Goal: Check status: Check status

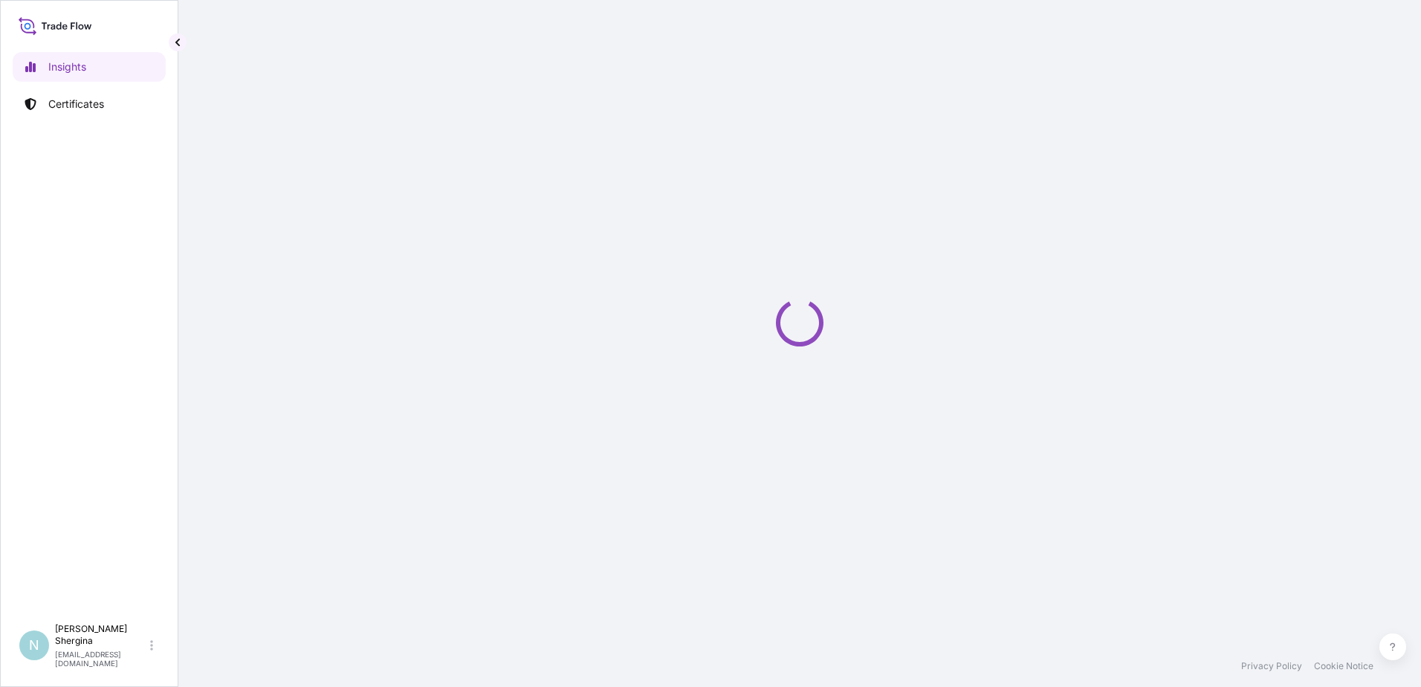
select select "2025"
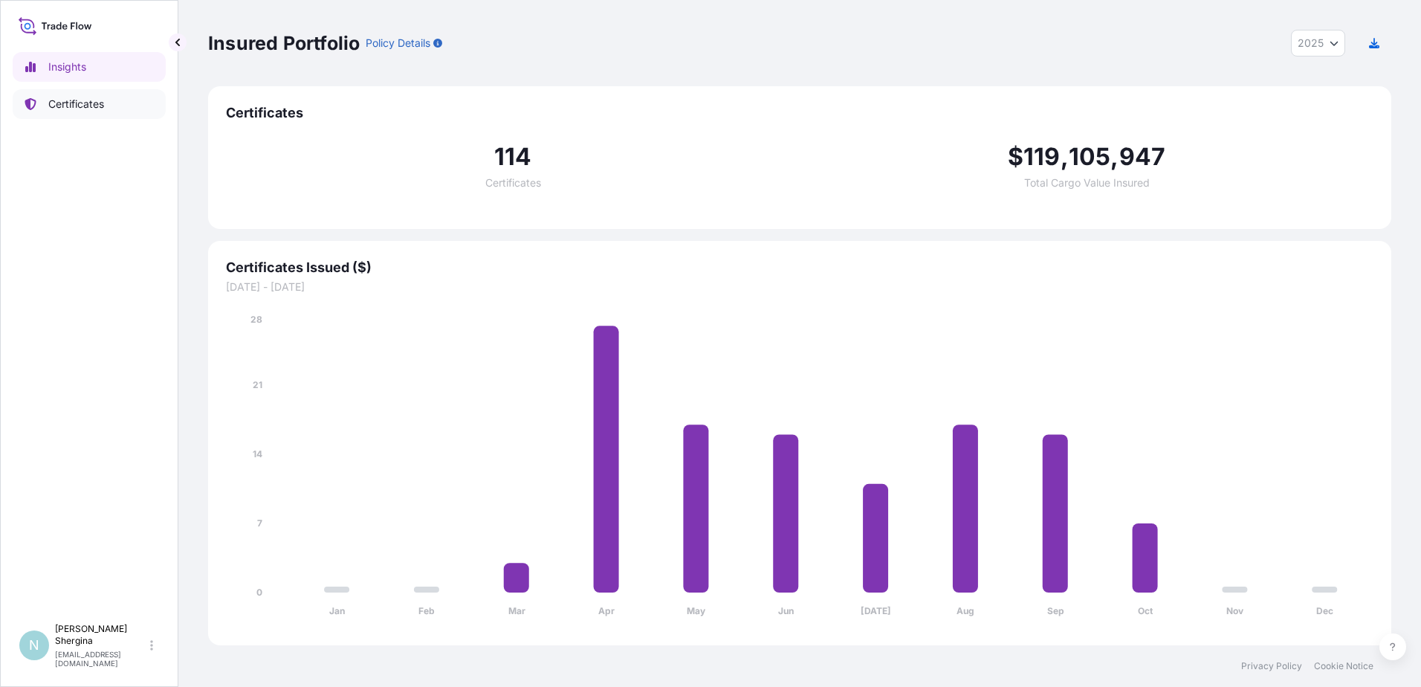
click at [83, 97] on p "Certificates" at bounding box center [76, 104] width 56 height 15
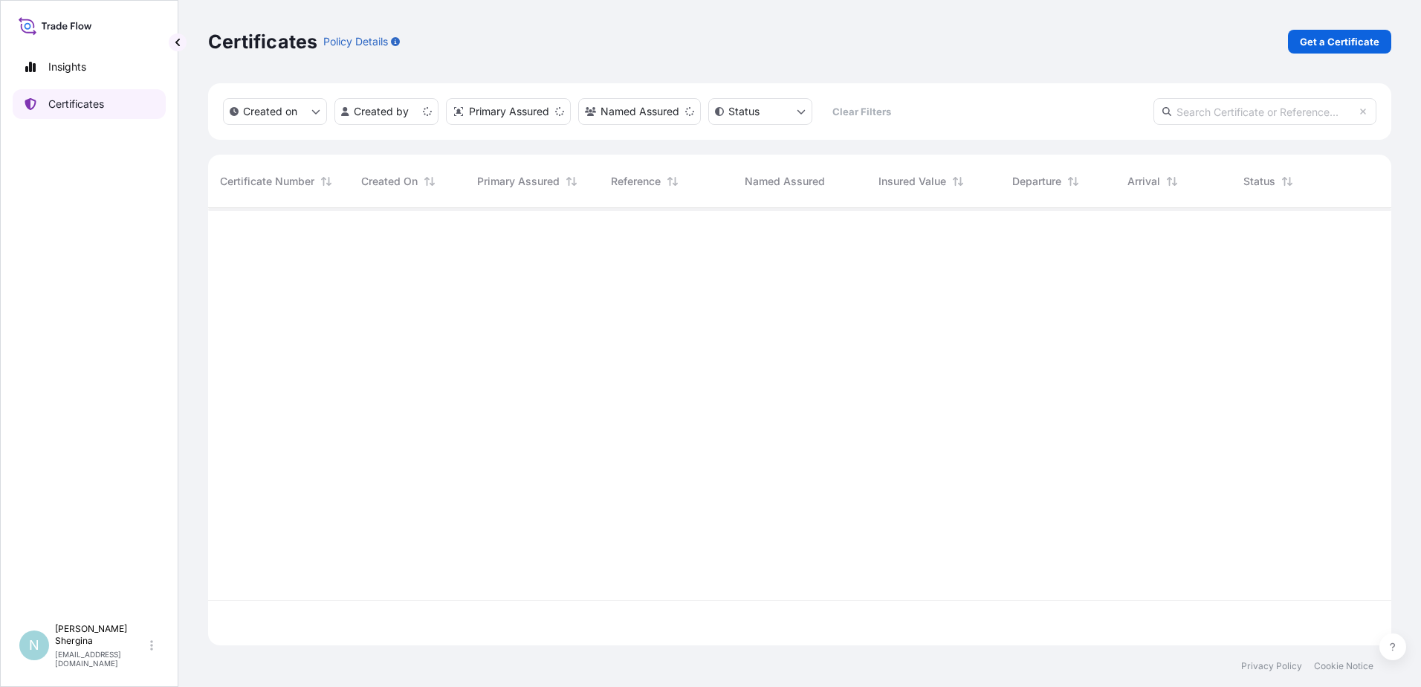
scroll to position [434, 1172]
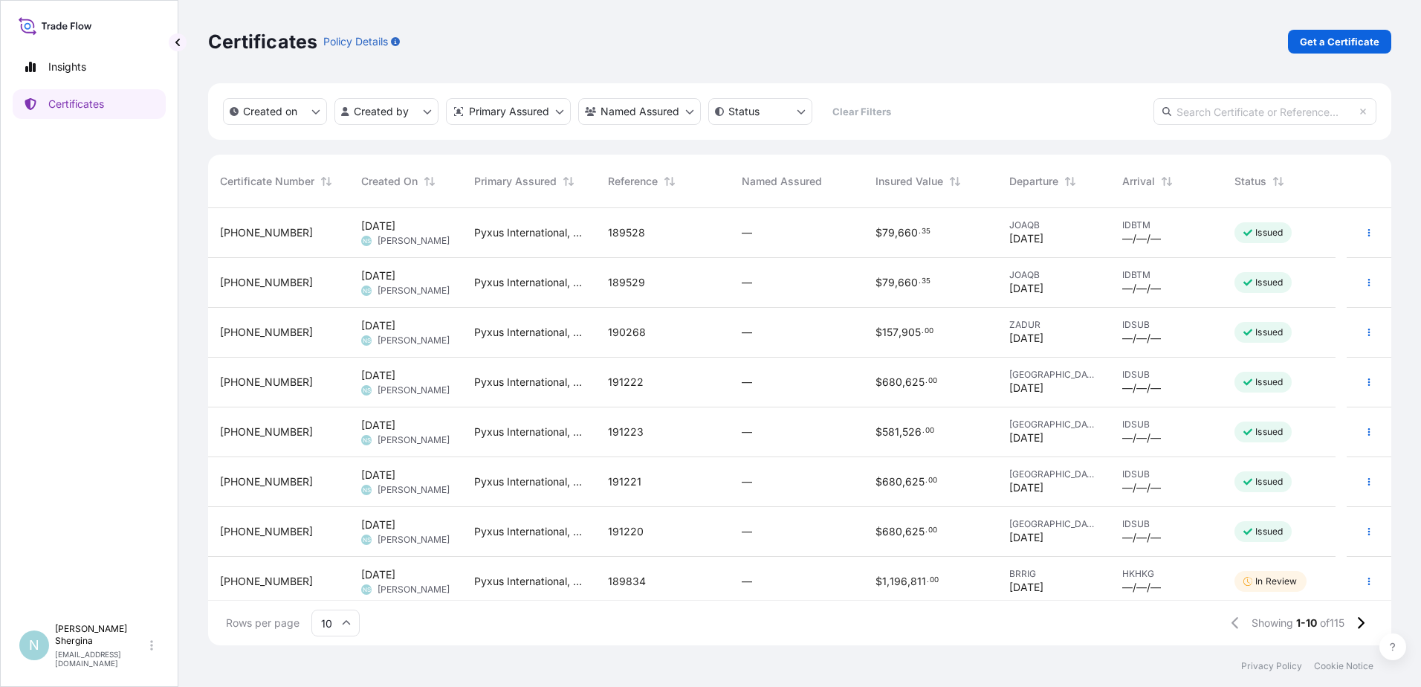
click at [744, 585] on span "—" at bounding box center [747, 581] width 10 height 15
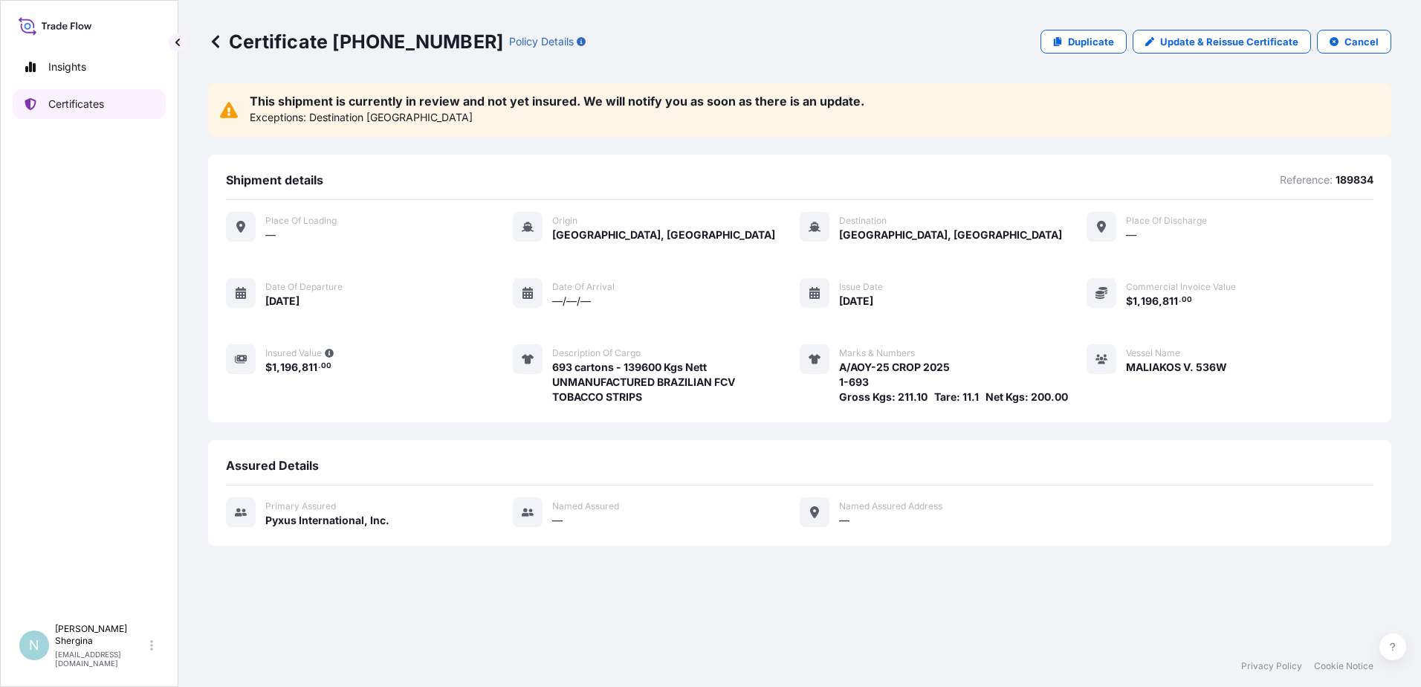
click at [50, 102] on p "Certificates" at bounding box center [76, 104] width 56 height 15
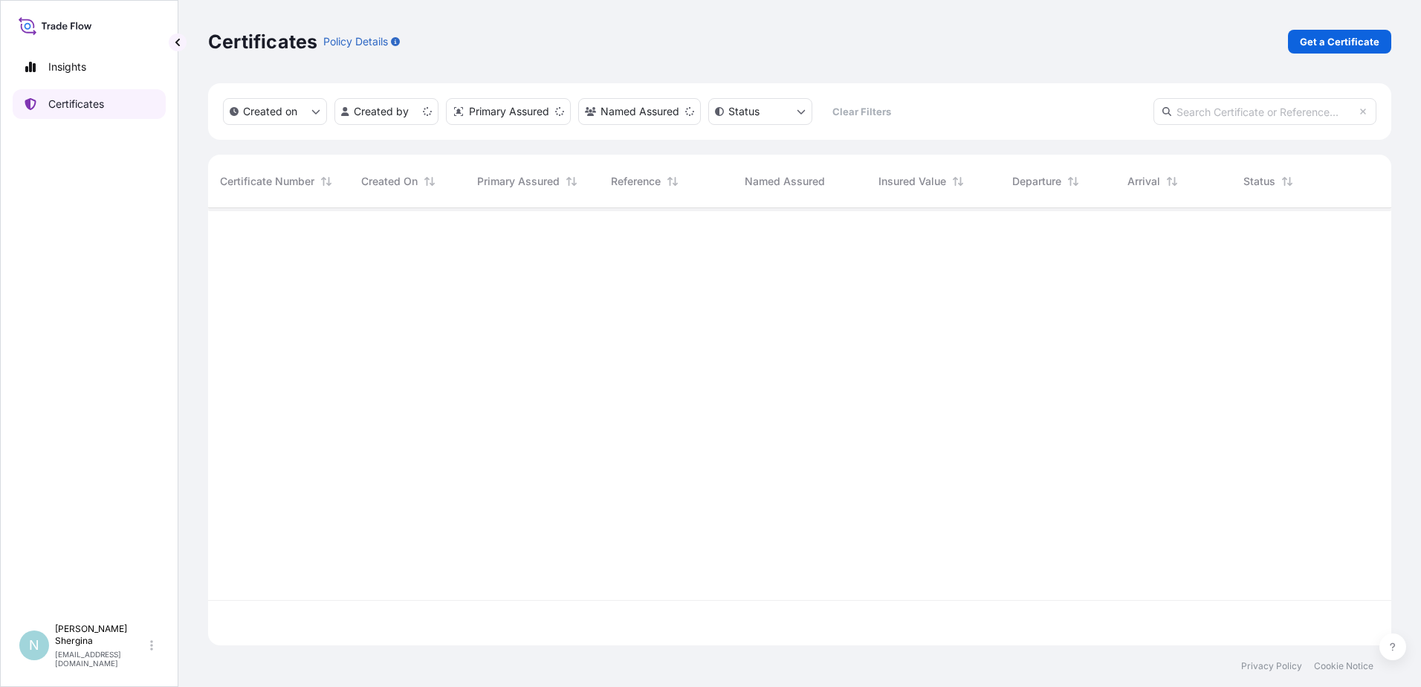
scroll to position [434, 1172]
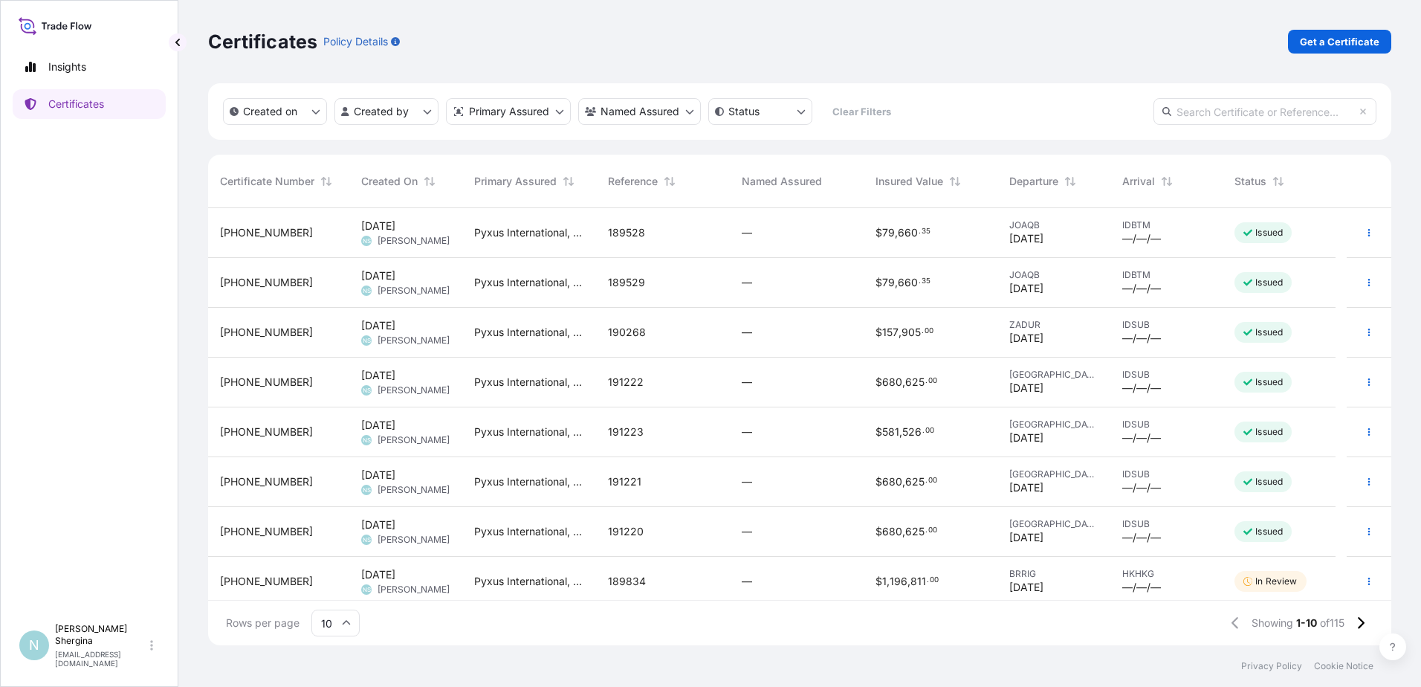
click at [955, 91] on div "Created on Created by Primary Assured Named Assured Status Clear Filters" at bounding box center [800, 111] width 1184 height 56
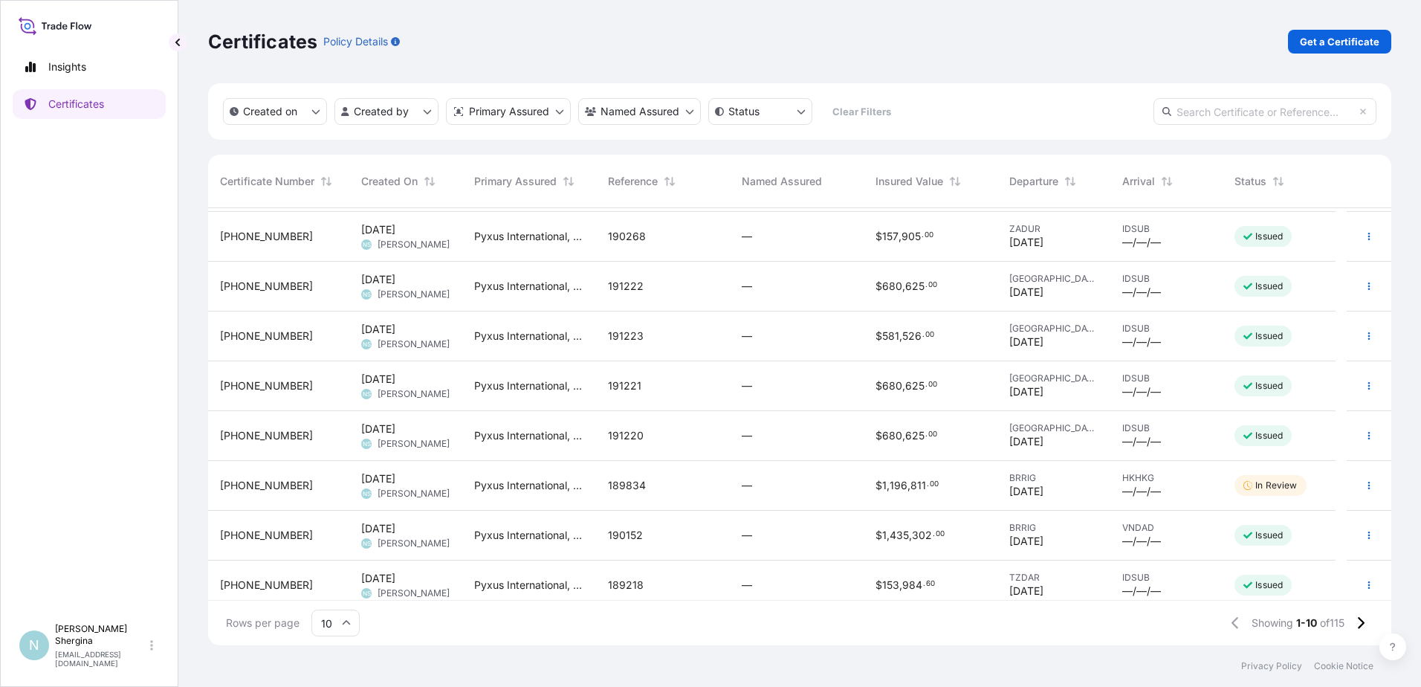
scroll to position [106, 0]
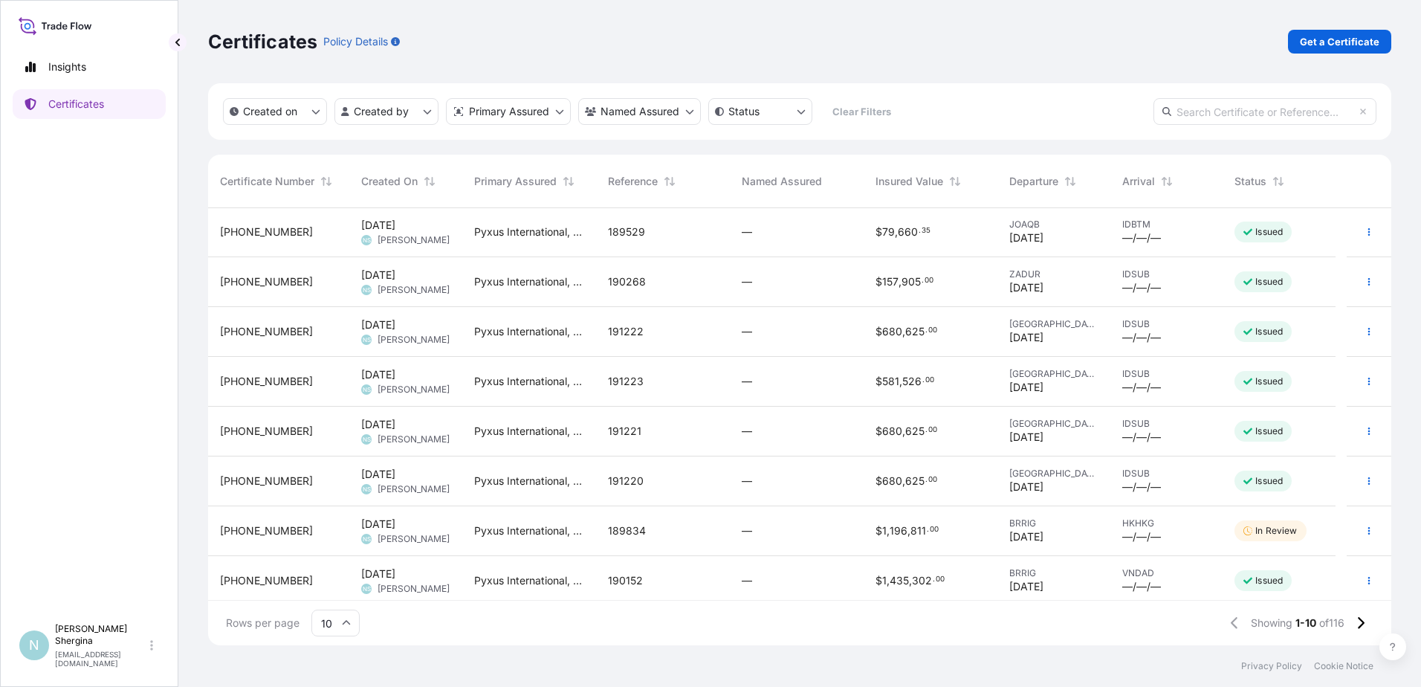
scroll to position [106, 0]
